Goal: Information Seeking & Learning: Check status

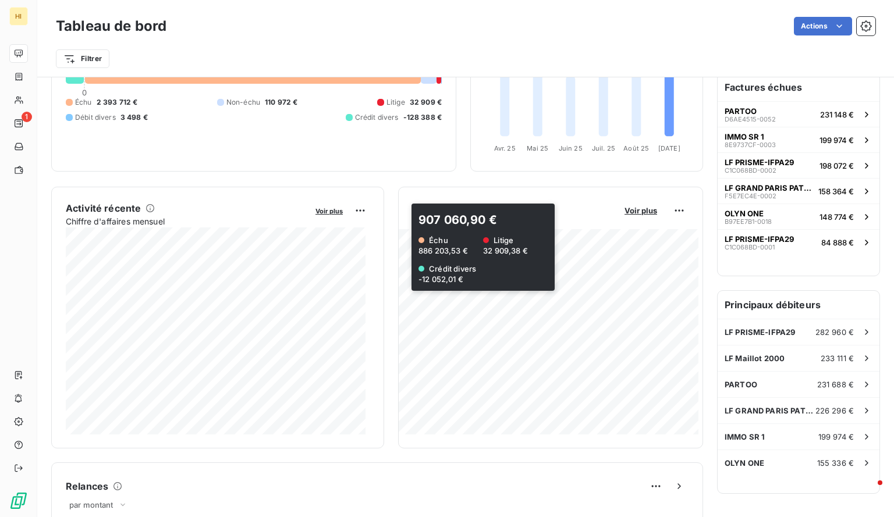
scroll to position [118, 0]
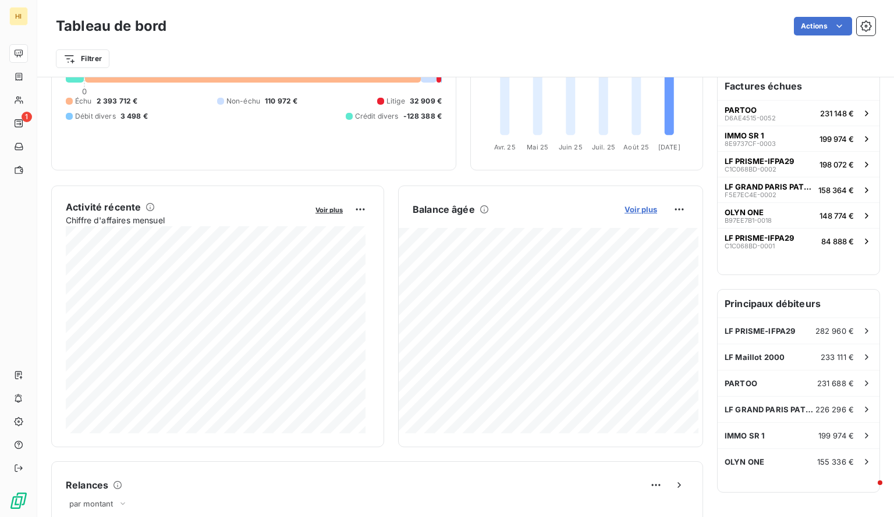
click at [643, 205] on span "Voir plus" at bounding box center [640, 209] width 33 height 9
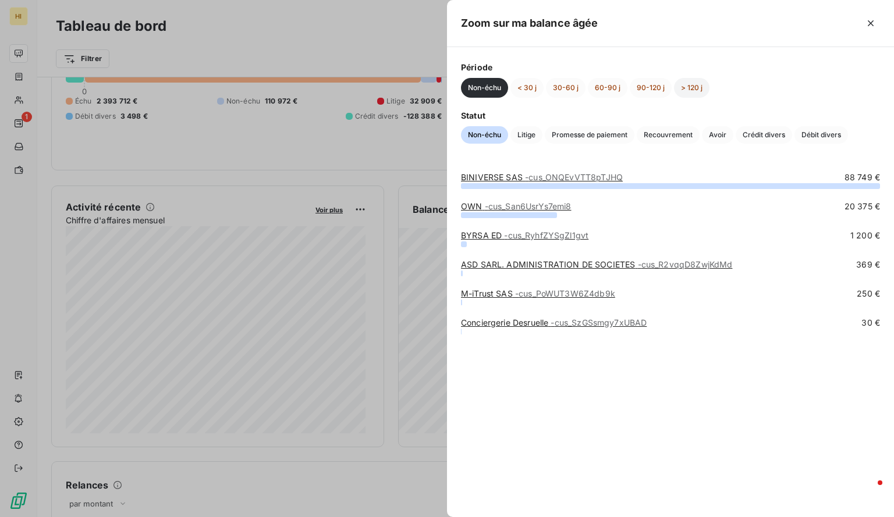
click at [683, 90] on button "> 120 j" at bounding box center [691, 88] width 35 height 20
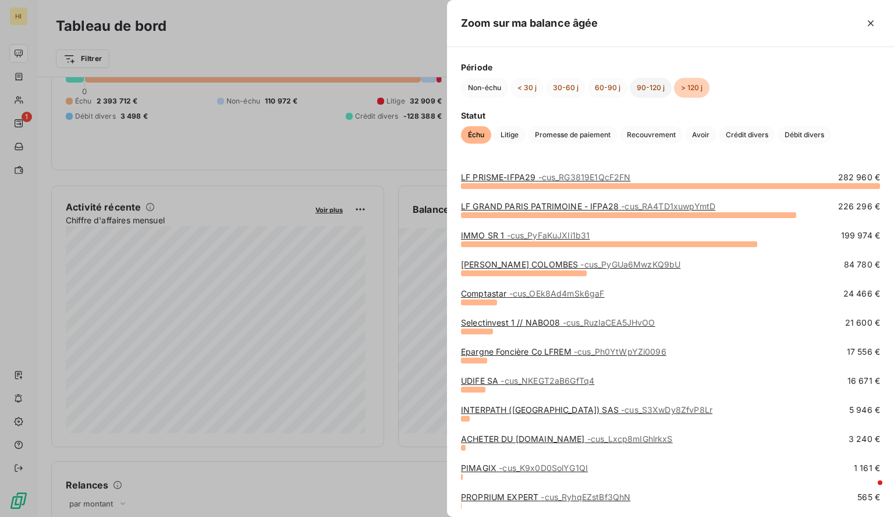
click at [656, 87] on button "90-120 j" at bounding box center [651, 88] width 42 height 20
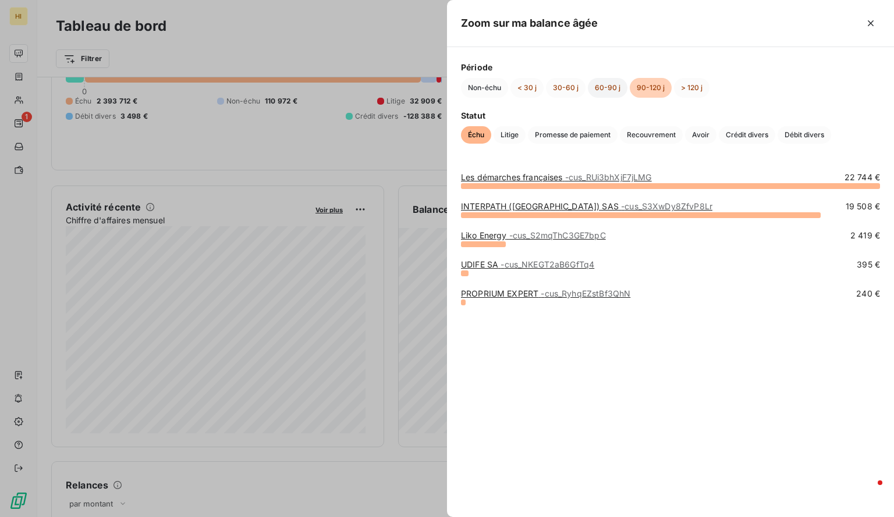
click at [596, 87] on button "60-90 j" at bounding box center [608, 88] width 40 height 20
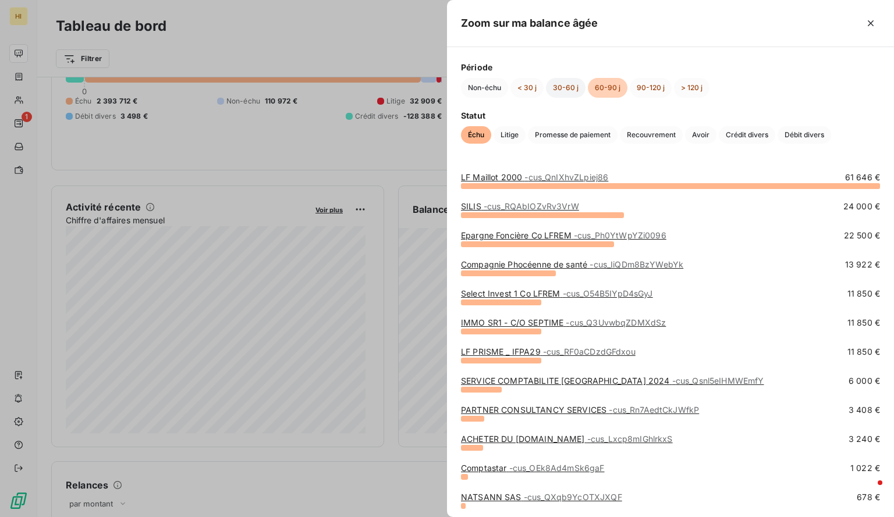
click at [550, 90] on button "30-60 j" at bounding box center [566, 88] width 40 height 20
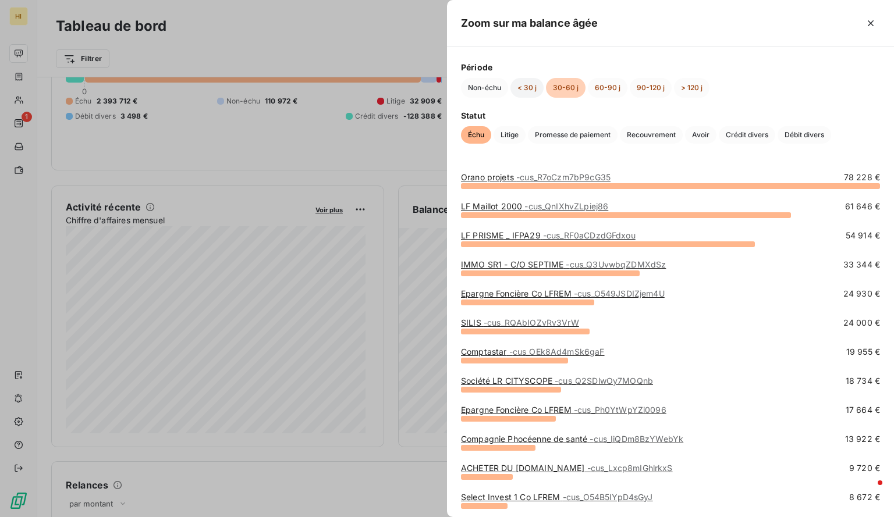
click at [517, 87] on button "< 30 j" at bounding box center [526, 88] width 33 height 20
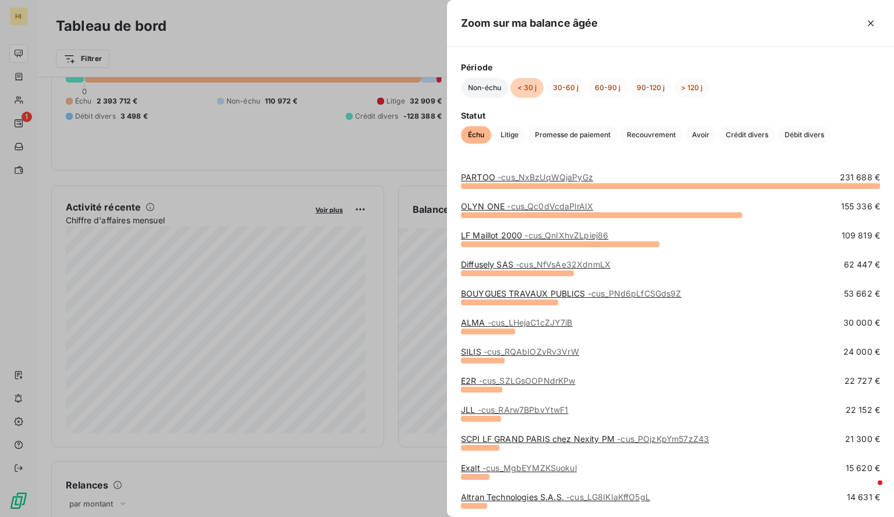
click at [481, 91] on button "Non-échu" at bounding box center [484, 88] width 47 height 20
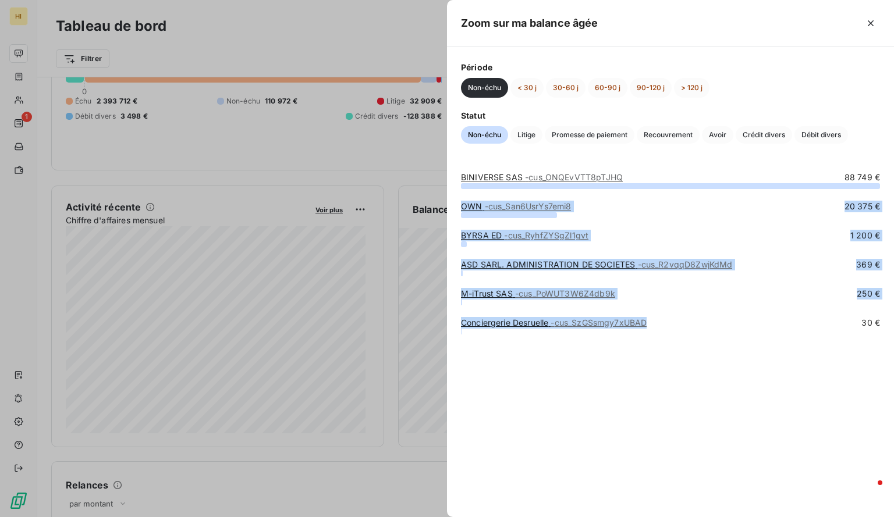
drag, startPoint x: 666, startPoint y: 322, endPoint x: 463, endPoint y: 189, distance: 243.2
click at [463, 189] on div "BINIVERSE SAS - cus_ONQEvVTT8pTJHQ 88 749 € OWN - cus_San6UsrYs7emi8 20 375 € B…" at bounding box center [670, 338] width 447 height 360
click at [463, 189] on div at bounding box center [670, 186] width 419 height 6
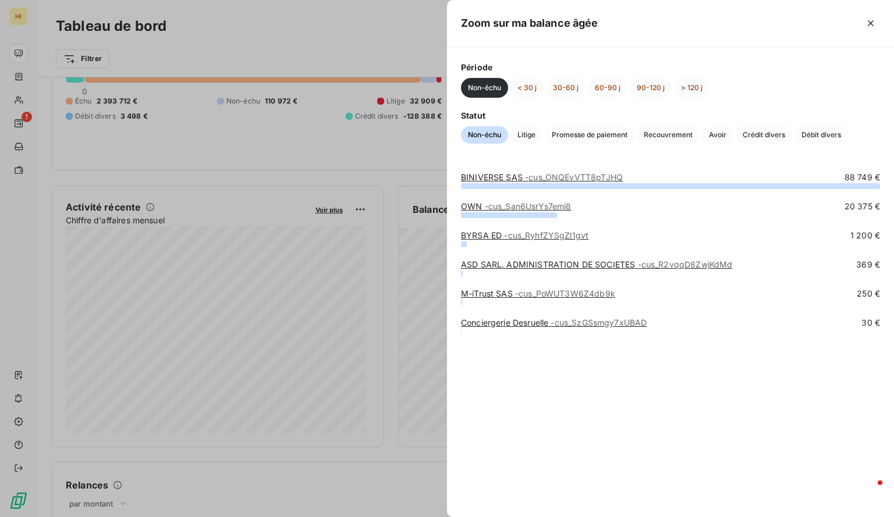
click at [390, 158] on div at bounding box center [447, 258] width 894 height 517
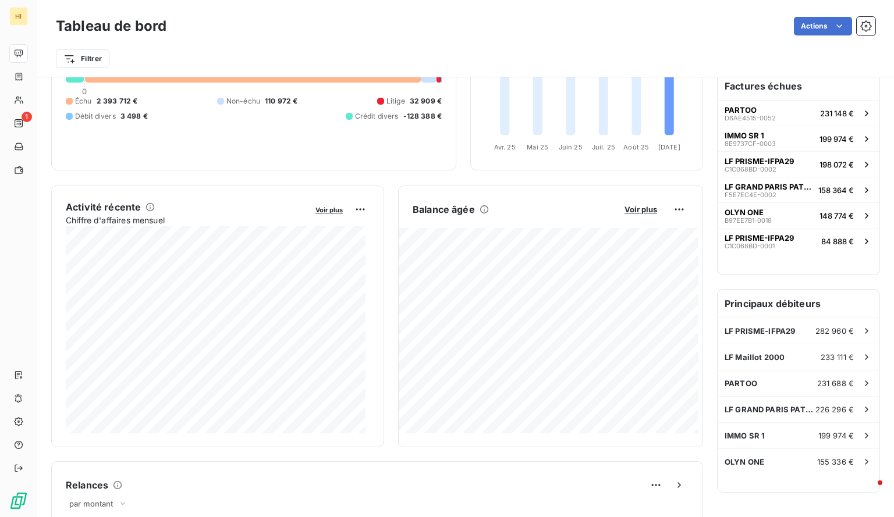
scroll to position [0, 0]
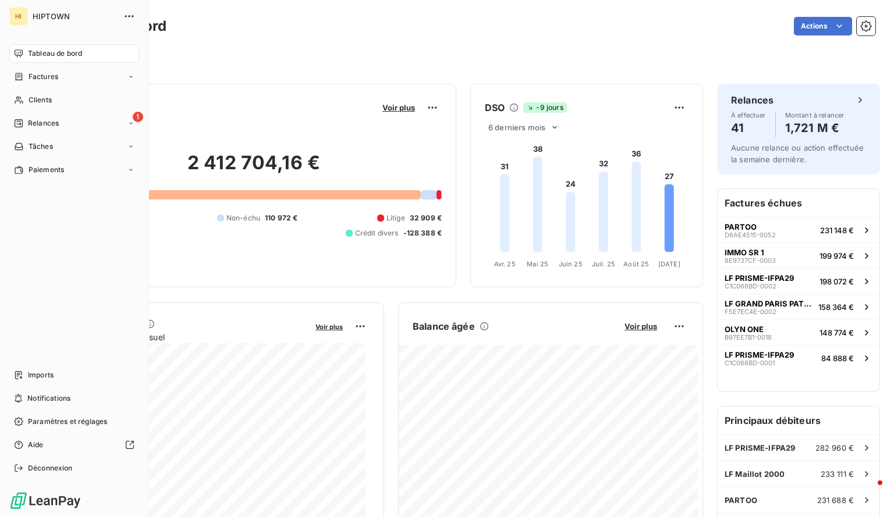
click at [34, 49] on span "Tableau de bord" at bounding box center [55, 53] width 54 height 10
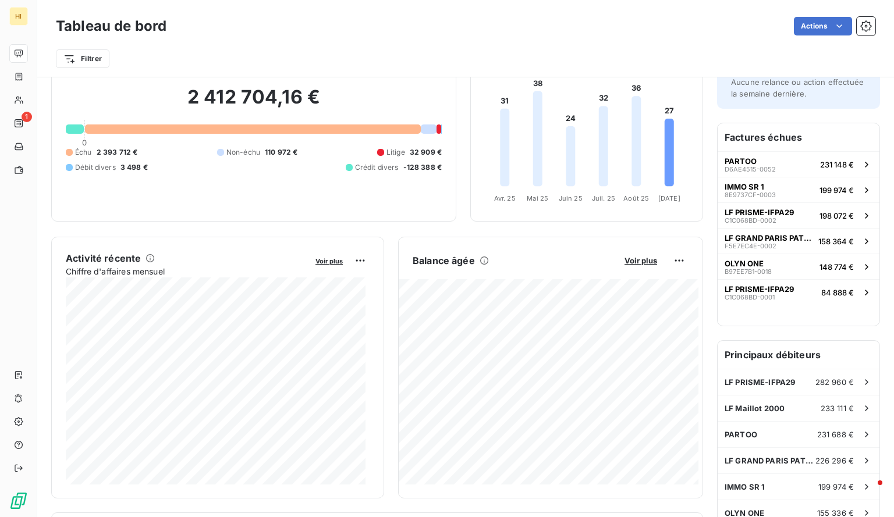
scroll to position [100, 0]
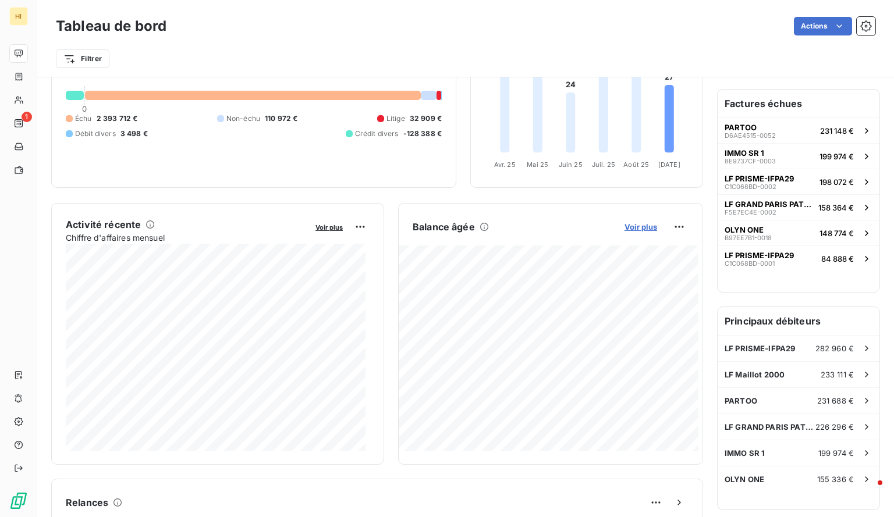
click at [639, 226] on span "Voir plus" at bounding box center [640, 226] width 33 height 9
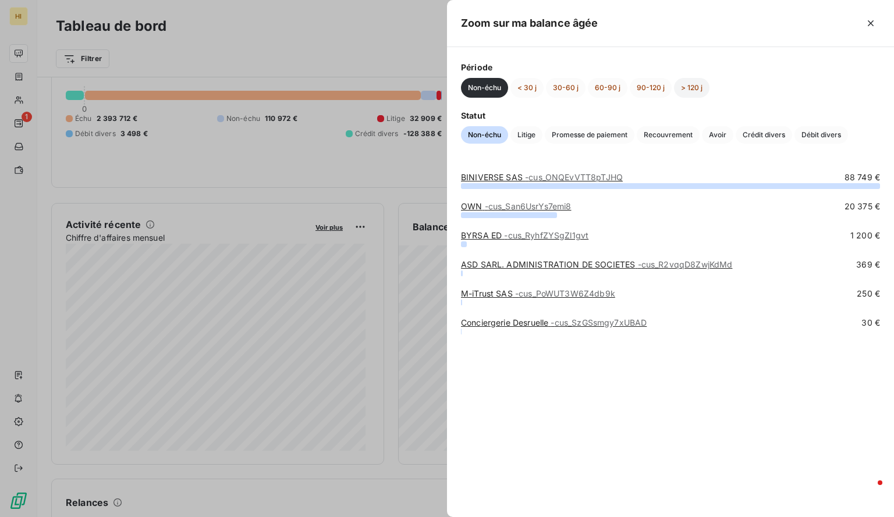
click at [687, 86] on button "> 120 j" at bounding box center [691, 88] width 35 height 20
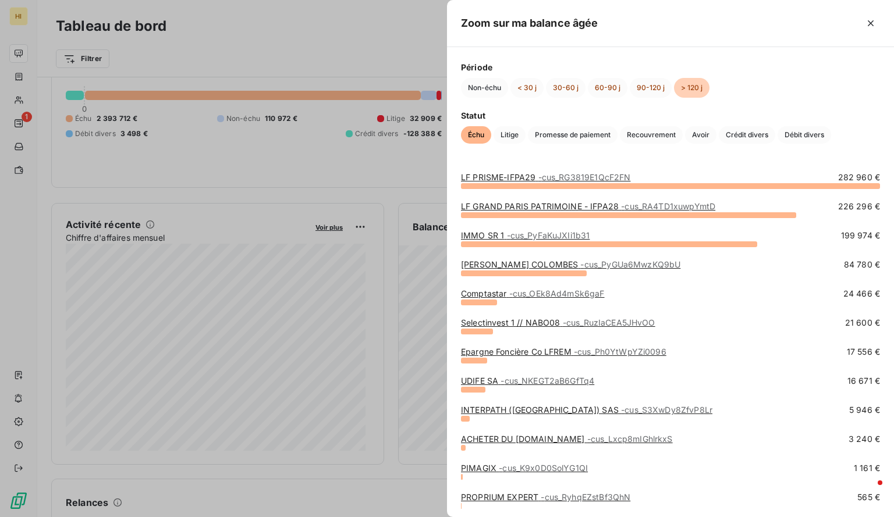
scroll to position [176, 0]
